Goal: Task Accomplishment & Management: Manage account settings

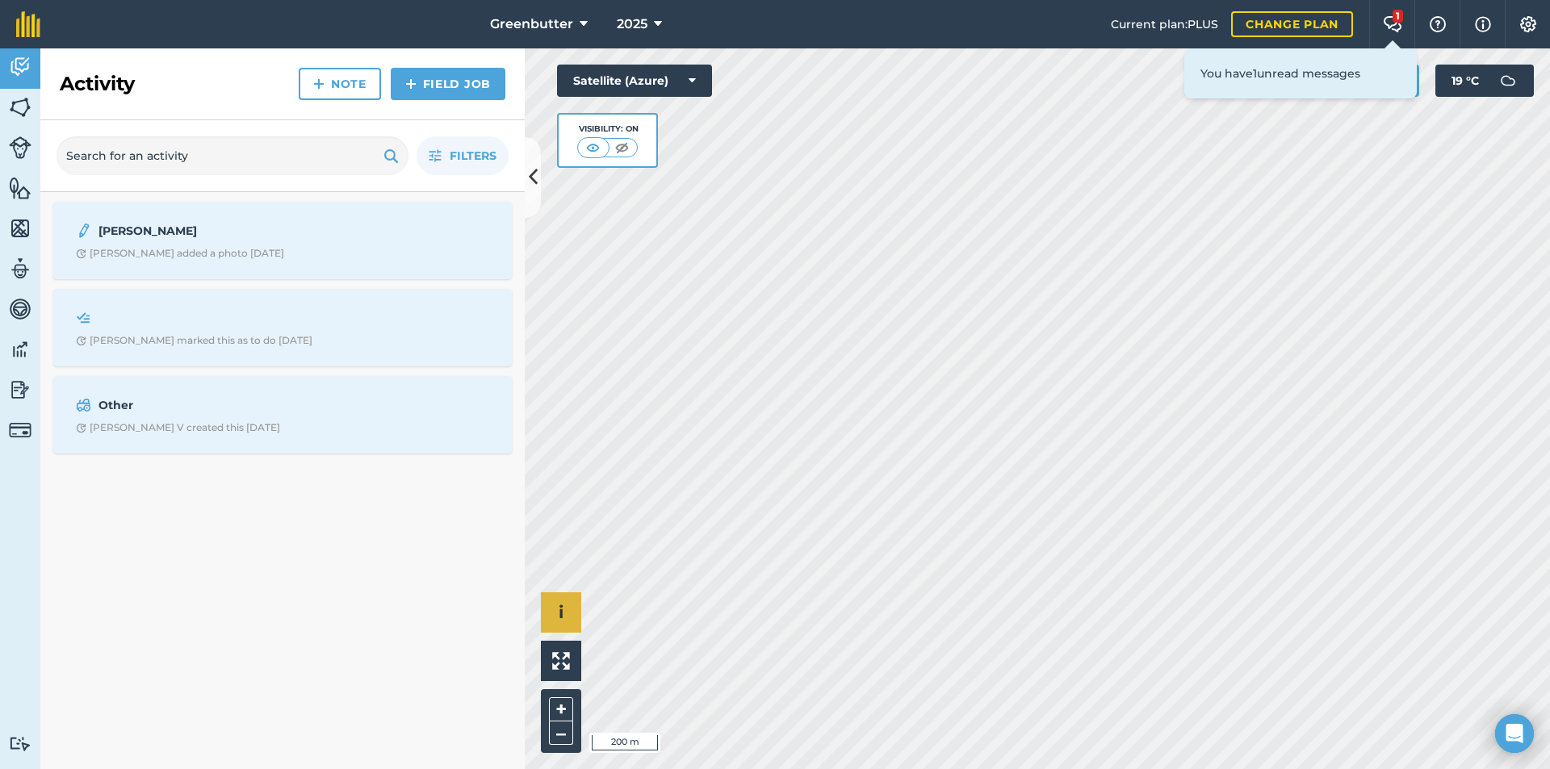
click at [578, 594] on div "Hello i © 2025 TomTom, Microsoft 200 m + –" at bounding box center [1037, 408] width 1025 height 721
